Goal: Check status: Check status

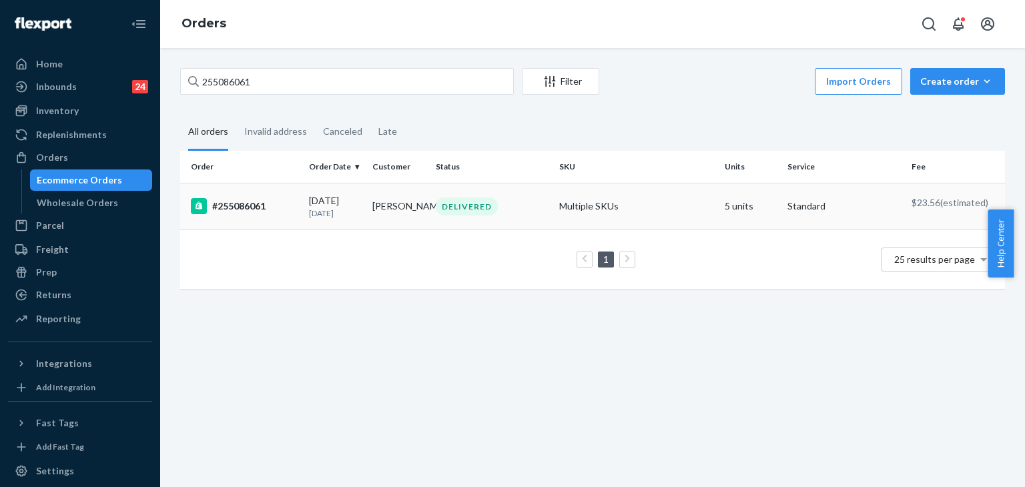
type input "255086061"
click at [249, 202] on div "#255086061" at bounding box center [244, 206] width 107 height 16
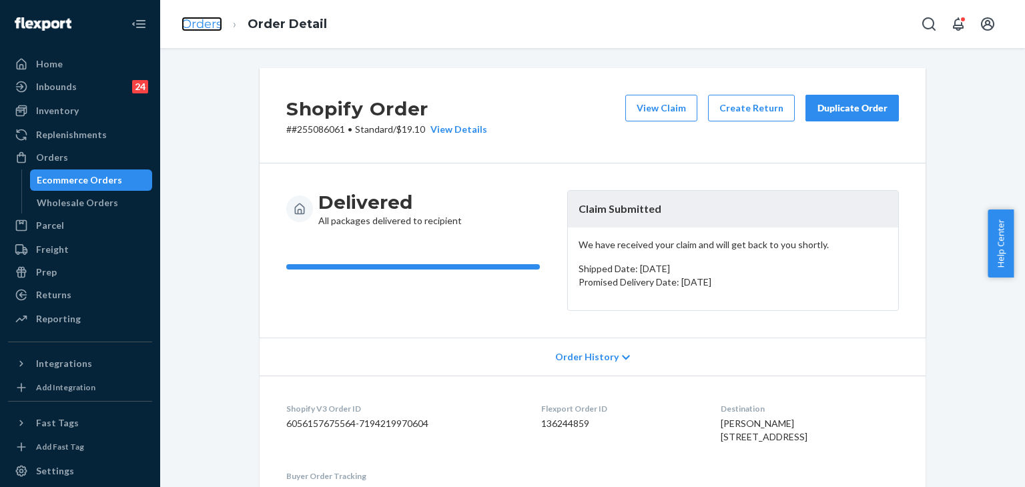
click at [206, 21] on link "Orders" at bounding box center [201, 24] width 41 height 15
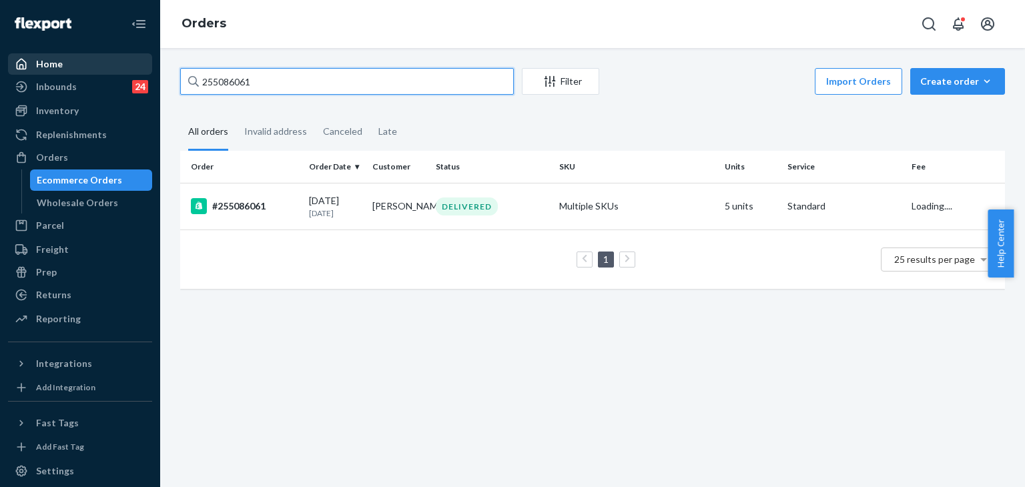
click at [139, 73] on div "Home Inbounds 24 Shipping Plans Problems 24 Inventory Products Replenishments O…" at bounding box center [512, 243] width 1025 height 487
paste input "[PERSON_NAME]"
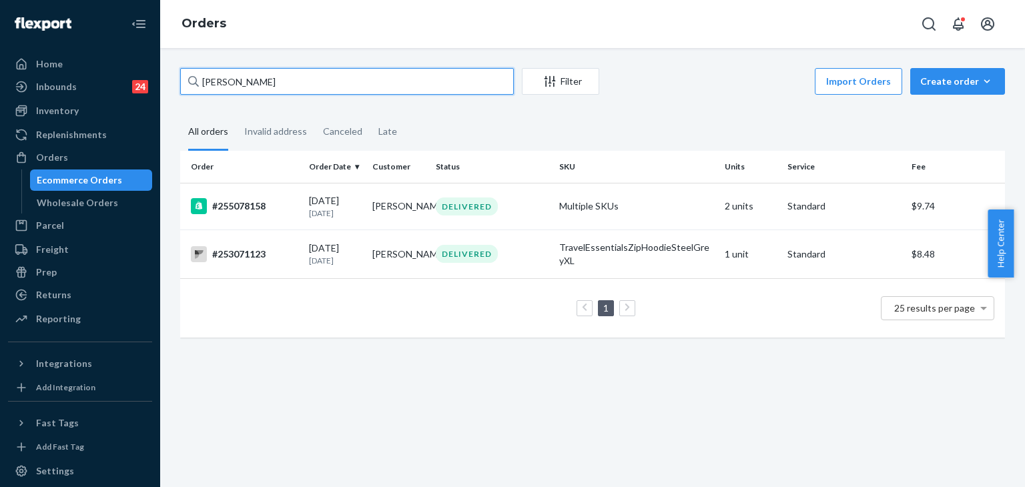
type input "[PERSON_NAME]"
drag, startPoint x: 243, startPoint y: 83, endPoint x: 104, endPoint y: 85, distance: 138.8
click at [104, 85] on div "Home Inbounds 24 Shipping Plans Problems 24 Inventory Products Replenishments O…" at bounding box center [512, 243] width 1025 height 487
click at [252, 206] on div "#255078158" at bounding box center [244, 206] width 107 height 16
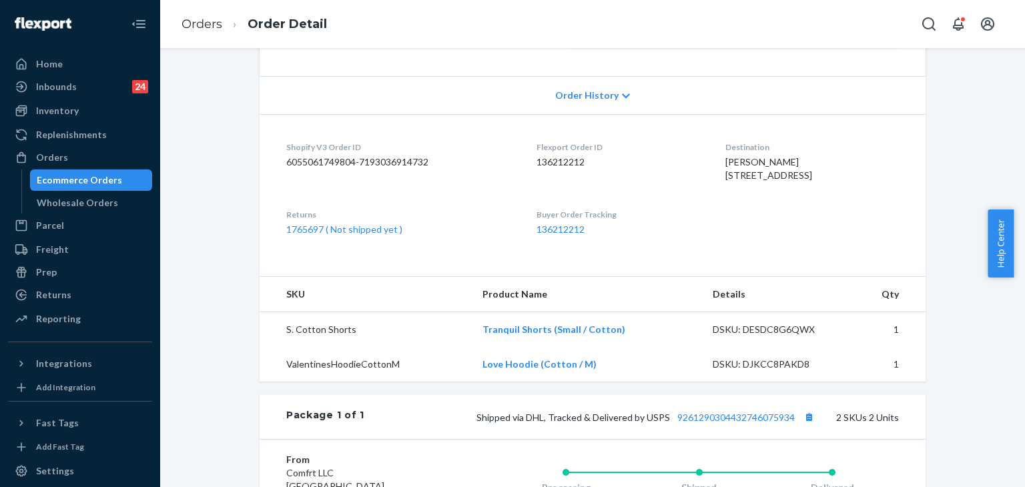
scroll to position [267, 0]
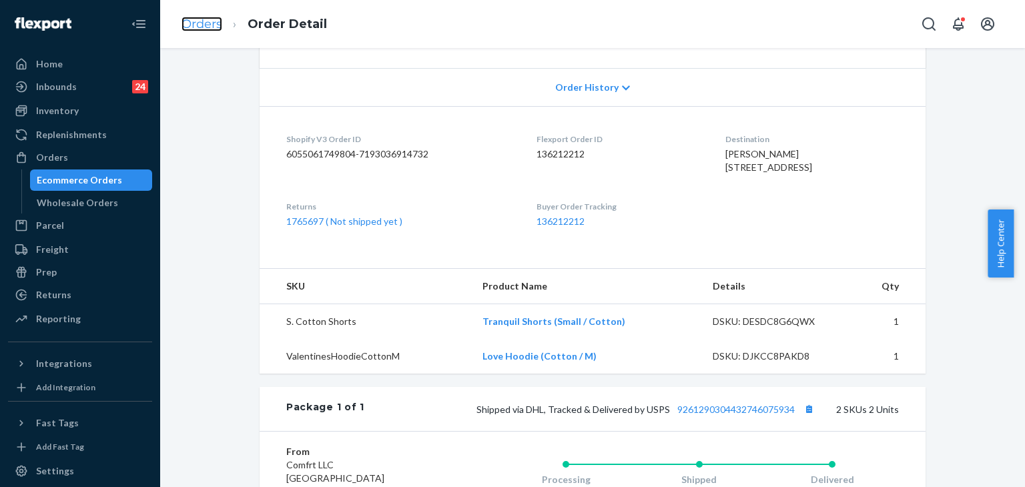
click at [207, 19] on link "Orders" at bounding box center [201, 24] width 41 height 15
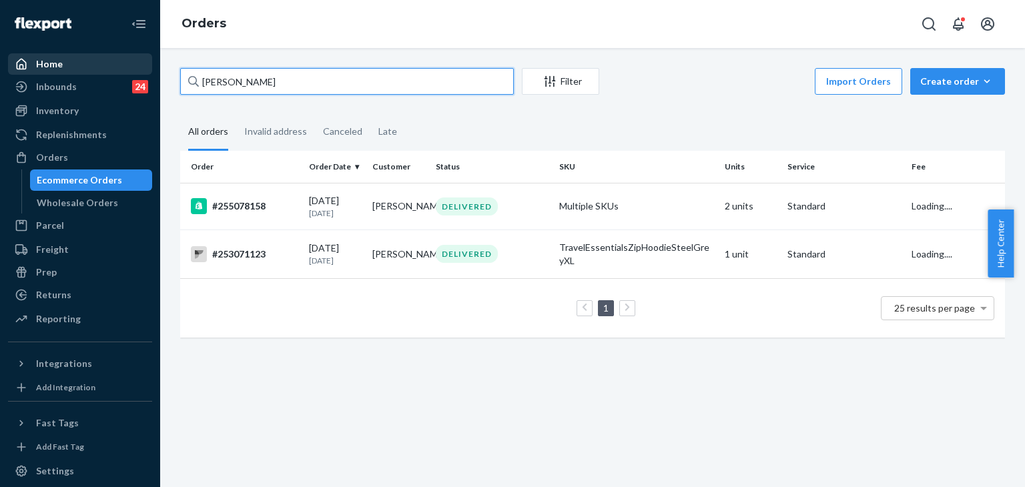
drag, startPoint x: 280, startPoint y: 83, endPoint x: 107, endPoint y: 65, distance: 173.8
click at [107, 65] on div "Home Inbounds 24 Shipping Plans Problems 24 Inventory Products Replenishments O…" at bounding box center [512, 243] width 1025 height 487
paste input "255163783"
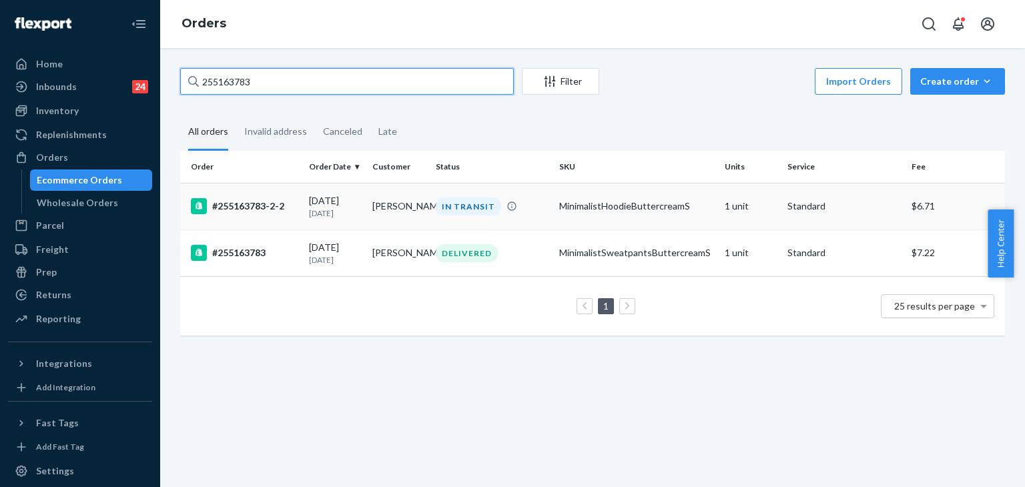
type input "255163783"
click at [254, 202] on div "#255163783-2-2" at bounding box center [244, 206] width 107 height 16
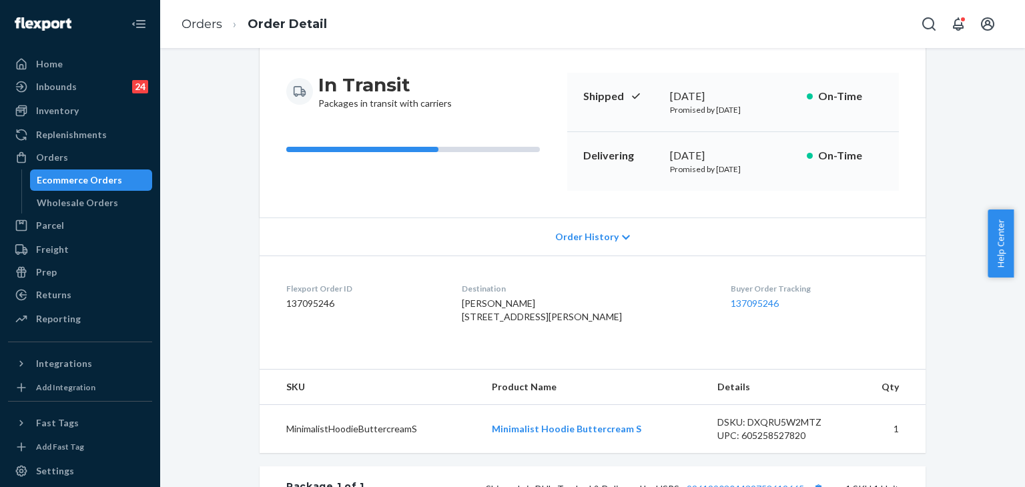
scroll to position [200, 0]
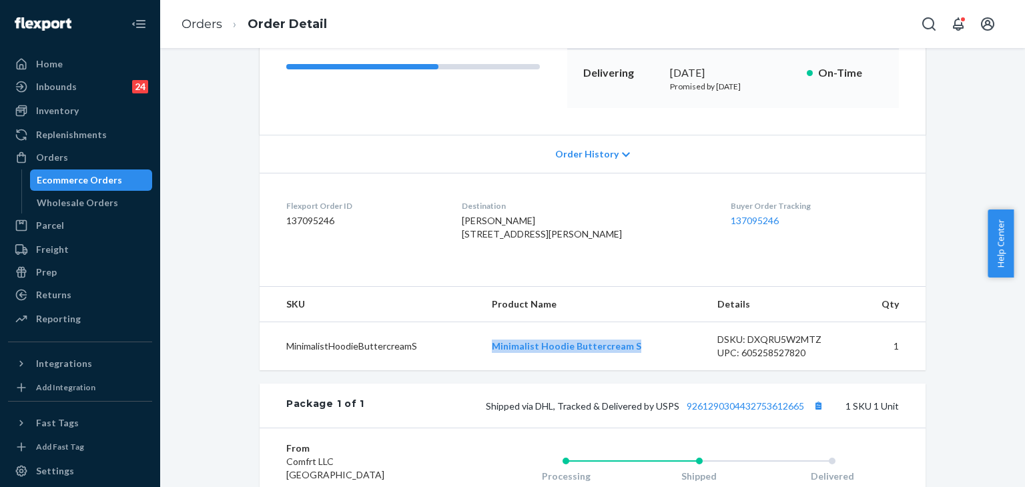
drag, startPoint x: 475, startPoint y: 364, endPoint x: 635, endPoint y: 358, distance: 159.6
click at [651, 371] on tr "MinimalistHoodieButtercreamS Minimalist Hoodie Buttercream S DSKU: DXQRU5W2MTZ …" at bounding box center [593, 346] width 666 height 49
copy tr "Minimalist Hoodie Buttercream S"
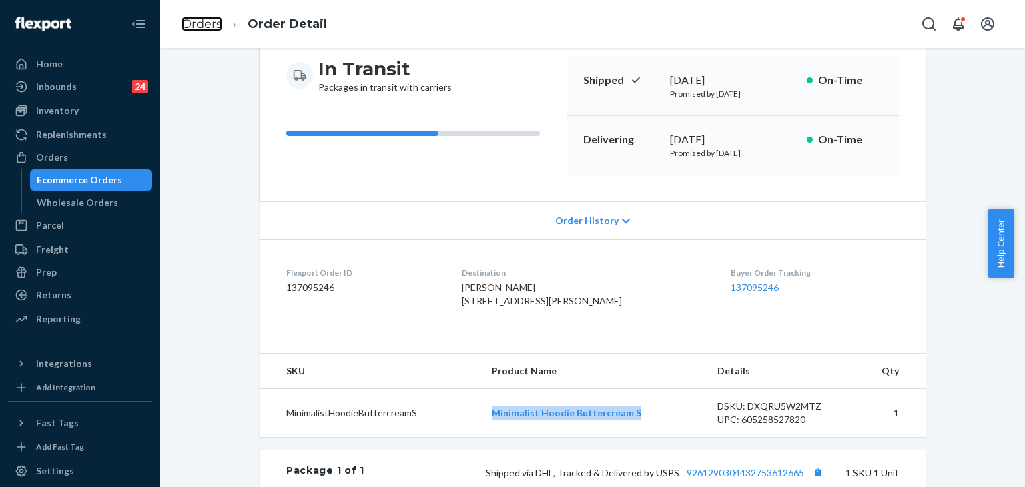
click at [192, 18] on link "Orders" at bounding box center [201, 24] width 41 height 15
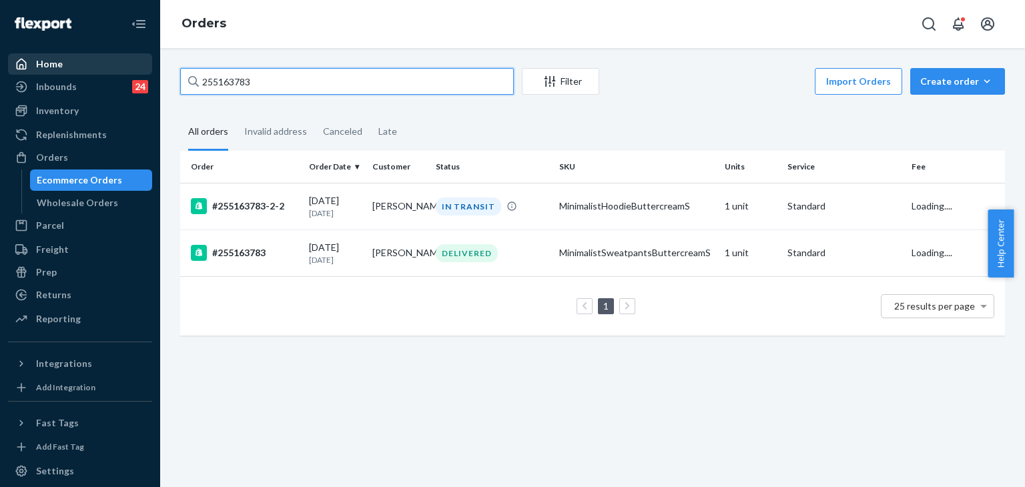
drag, startPoint x: 274, startPoint y: 81, endPoint x: 103, endPoint y: 55, distance: 172.7
click at [103, 55] on div "Home Inbounds 24 Shipping Plans Problems 24 Inventory Products Replenishments O…" at bounding box center [512, 243] width 1025 height 487
paste input "94262"
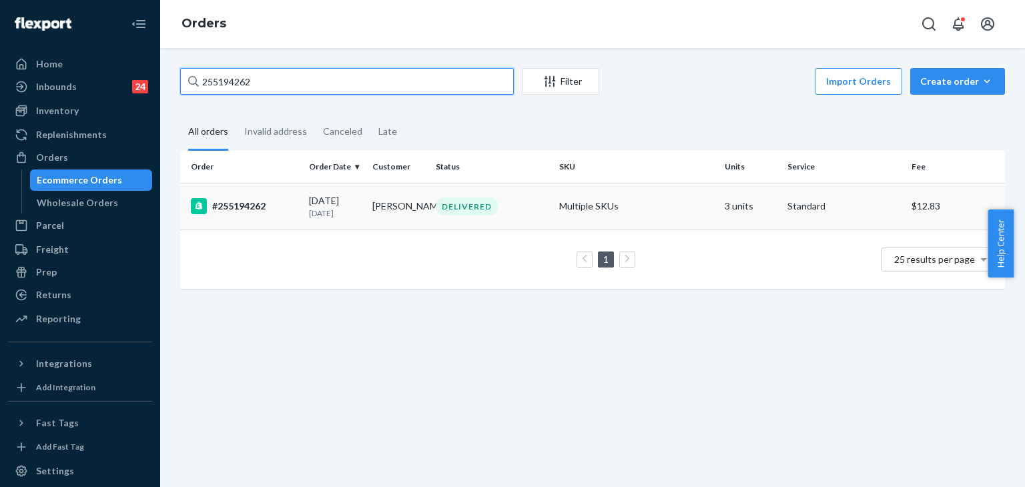
type input "255194262"
click at [227, 199] on div "#255194262" at bounding box center [244, 206] width 107 height 16
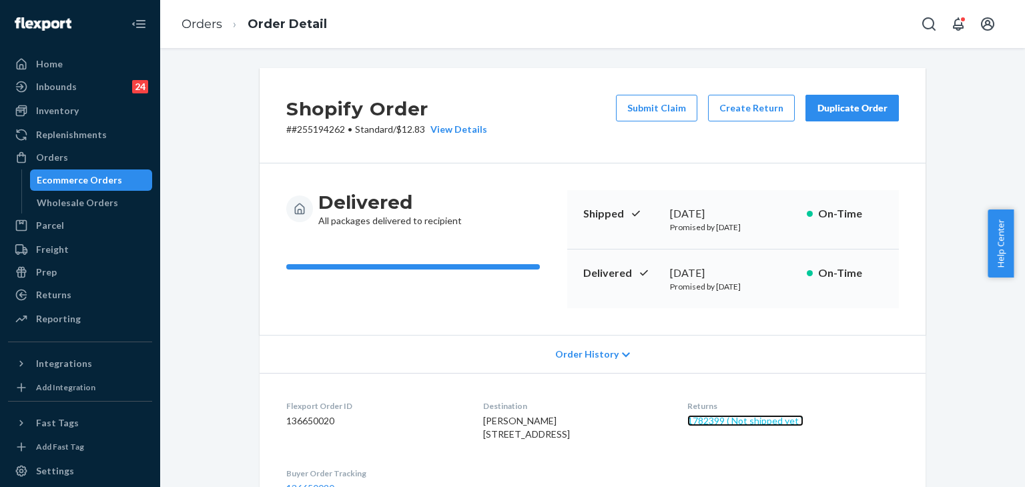
click at [775, 416] on link "1782399 ( Not shipped yet )" at bounding box center [745, 420] width 116 height 11
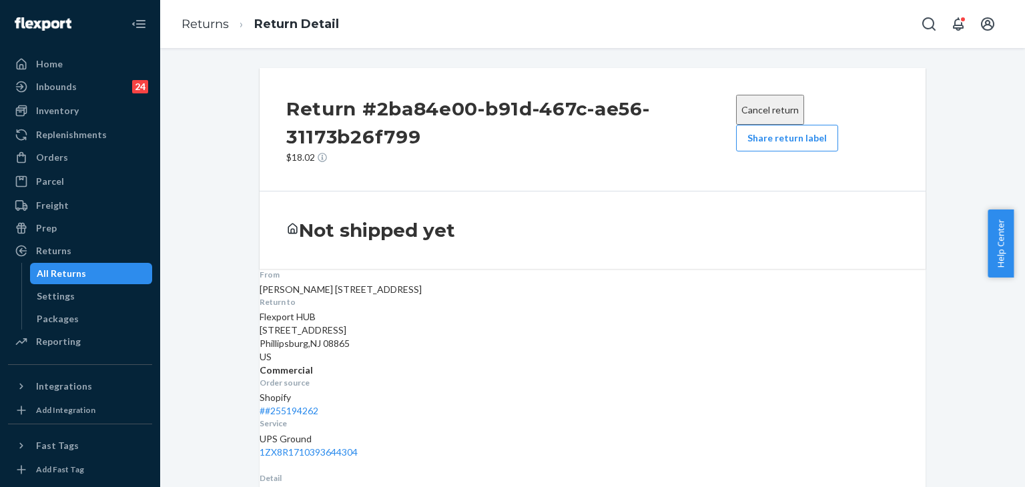
click at [777, 141] on button "Share return label" at bounding box center [787, 138] width 102 height 27
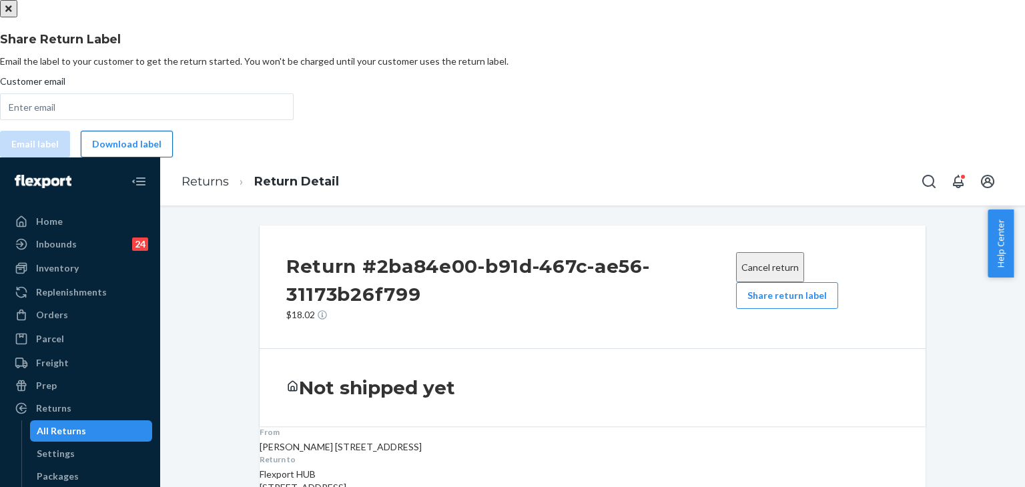
drag, startPoint x: 496, startPoint y: 316, endPoint x: 522, endPoint y: 310, distance: 26.1
click at [173, 157] on button "Download label" at bounding box center [127, 144] width 92 height 27
